Goal: Task Accomplishment & Management: Manage account settings

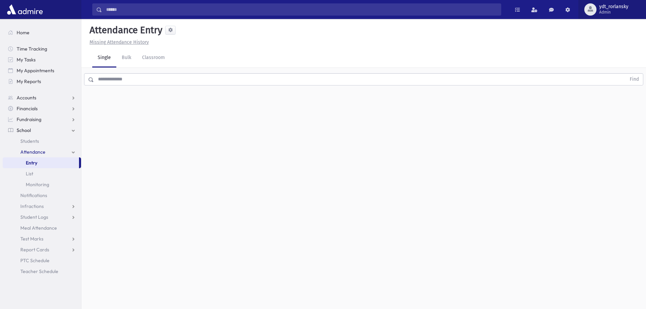
click at [609, 10] on span "Admin" at bounding box center [613, 11] width 29 height 5
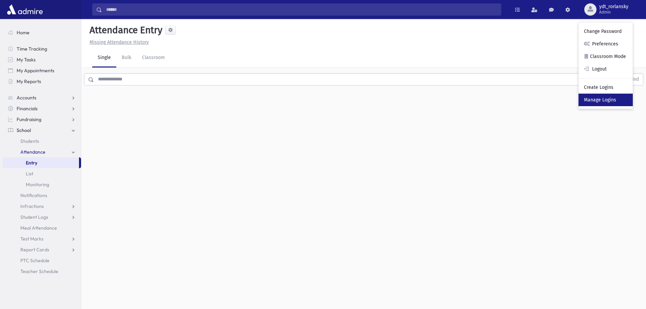
click at [598, 96] on link "Manage Logins" at bounding box center [606, 100] width 54 height 13
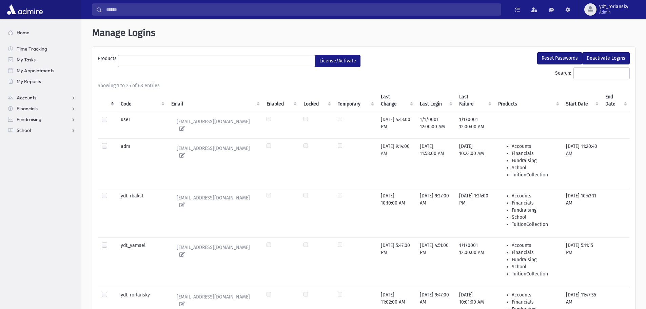
select select
click at [129, 101] on th "Code" at bounding box center [142, 100] width 51 height 23
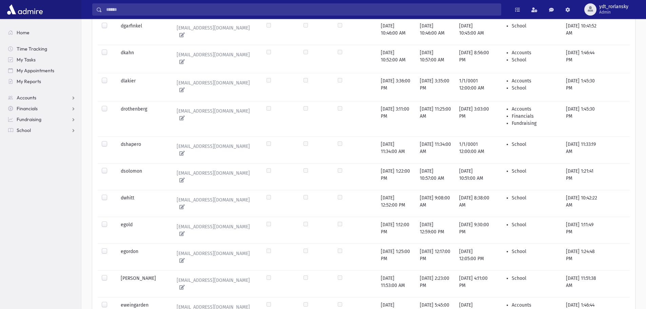
scroll to position [530, 0]
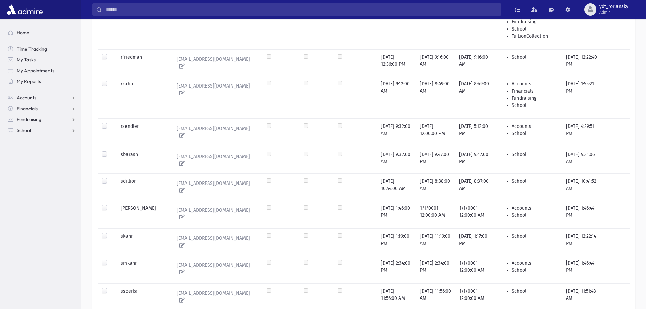
scroll to position [488, 0]
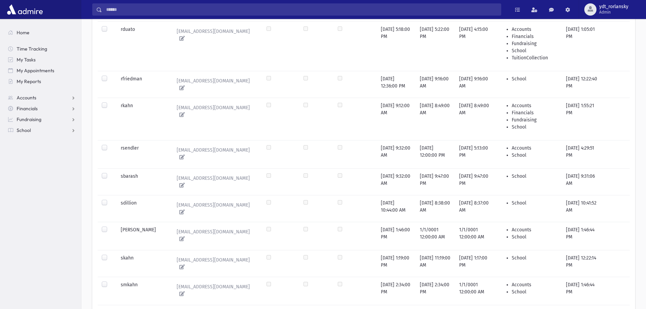
click at [110, 199] on label at bounding box center [110, 199] width 0 height 0
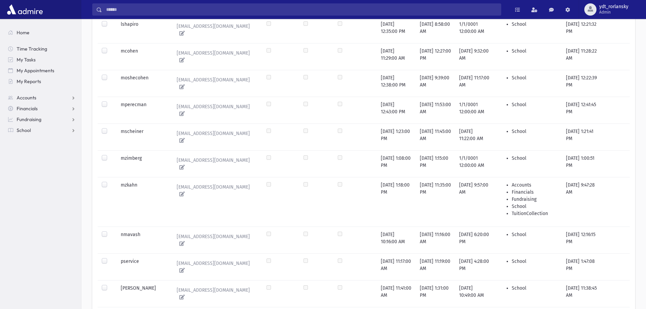
scroll to position [115, 0]
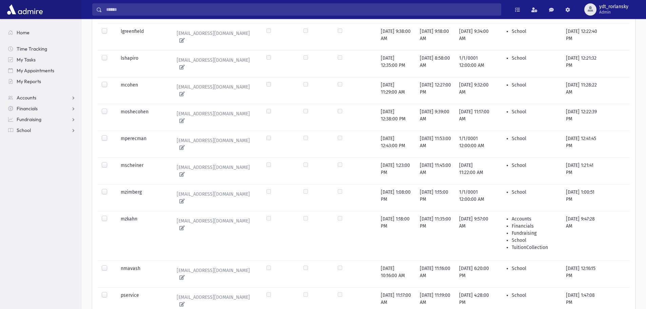
click at [110, 108] on label at bounding box center [110, 108] width 0 height 0
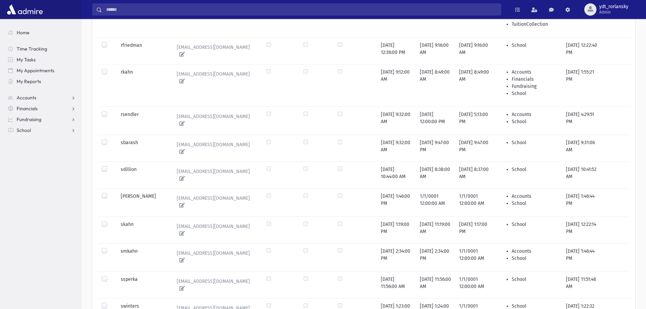
scroll to position [522, 0]
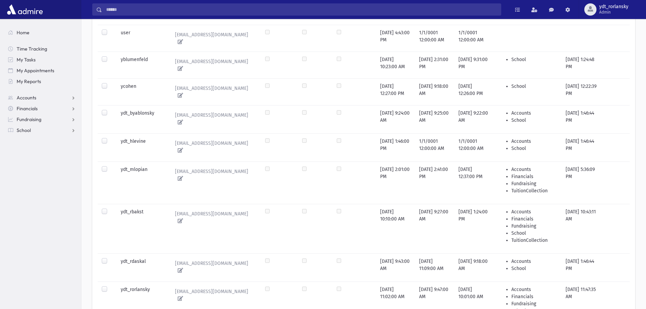
scroll to position [0, 0]
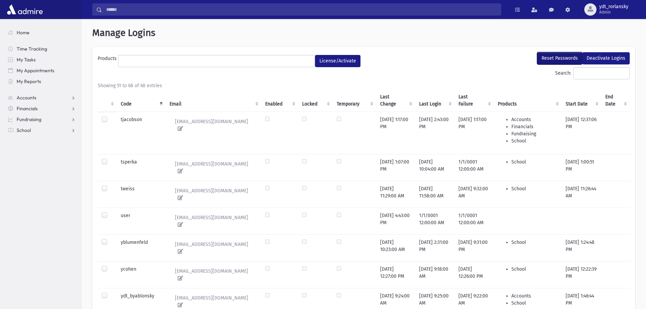
click at [558, 58] on button "Reset Passwords" at bounding box center [559, 58] width 45 height 12
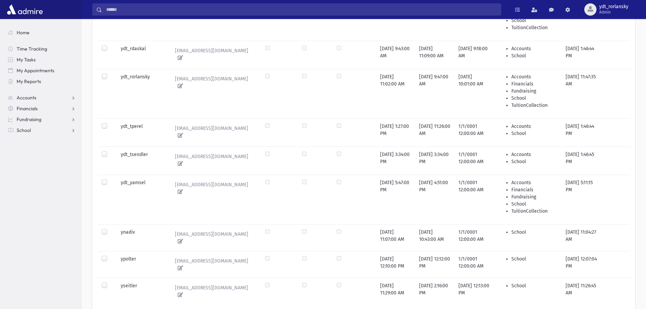
scroll to position [442, 0]
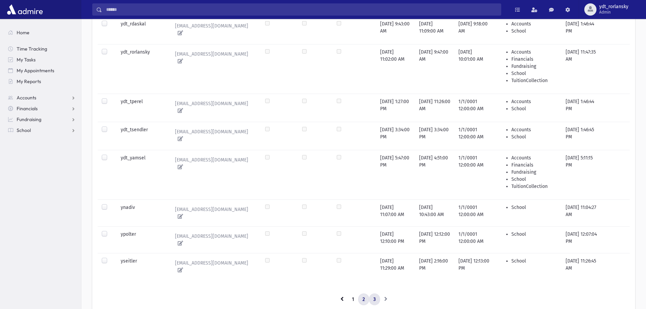
click at [366, 293] on link "2" at bounding box center [363, 299] width 11 height 12
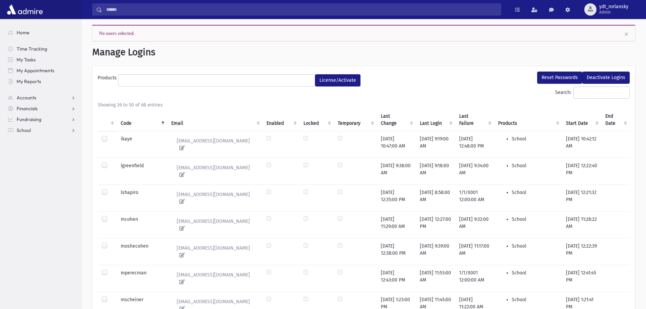
scroll to position [0, 0]
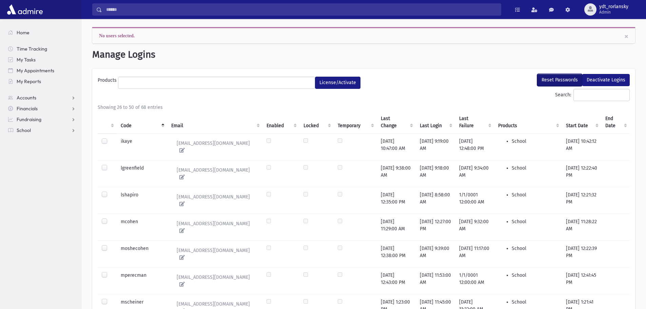
click at [566, 76] on button "Reset Passwords" at bounding box center [559, 80] width 45 height 12
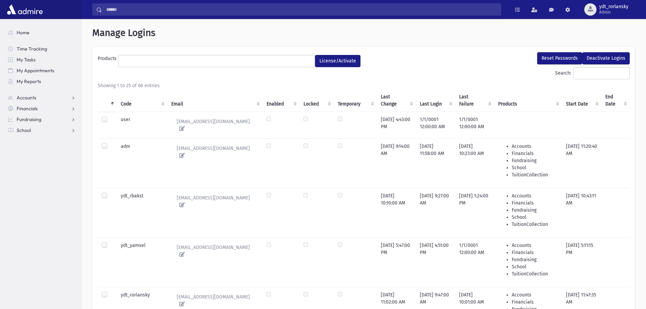
select select
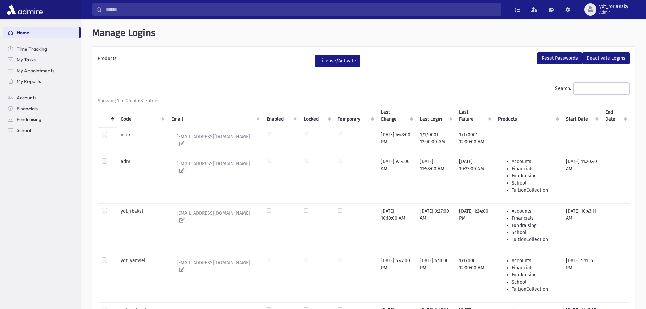
select select
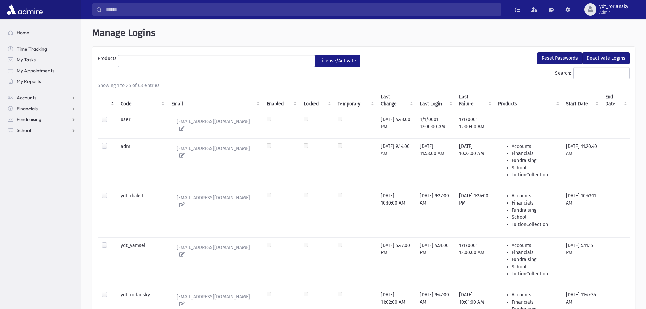
click at [124, 102] on th "Code" at bounding box center [142, 100] width 51 height 23
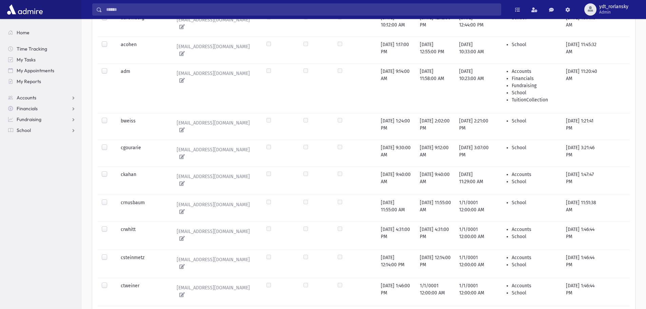
scroll to position [68, 0]
